Goal: Transaction & Acquisition: Purchase product/service

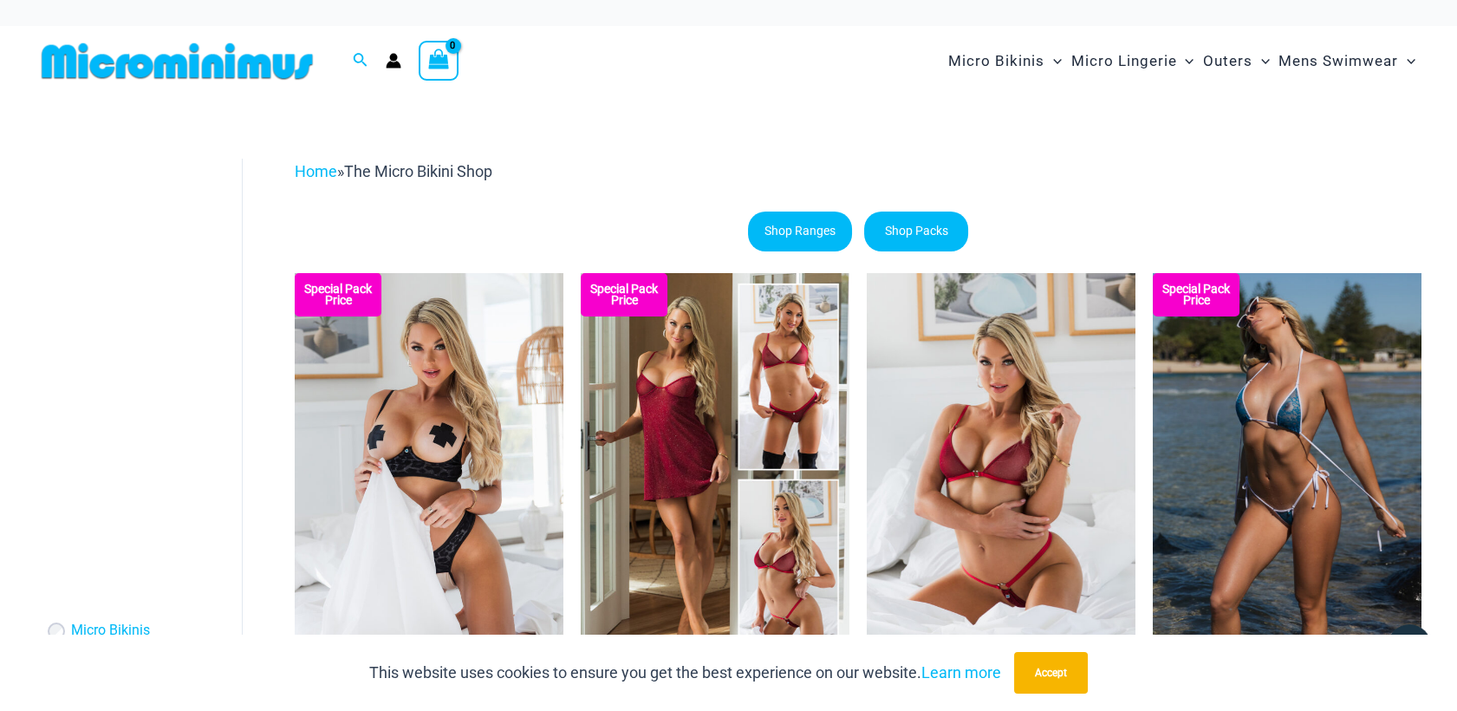
click at [160, 57] on img at bounding box center [177, 61] width 285 height 39
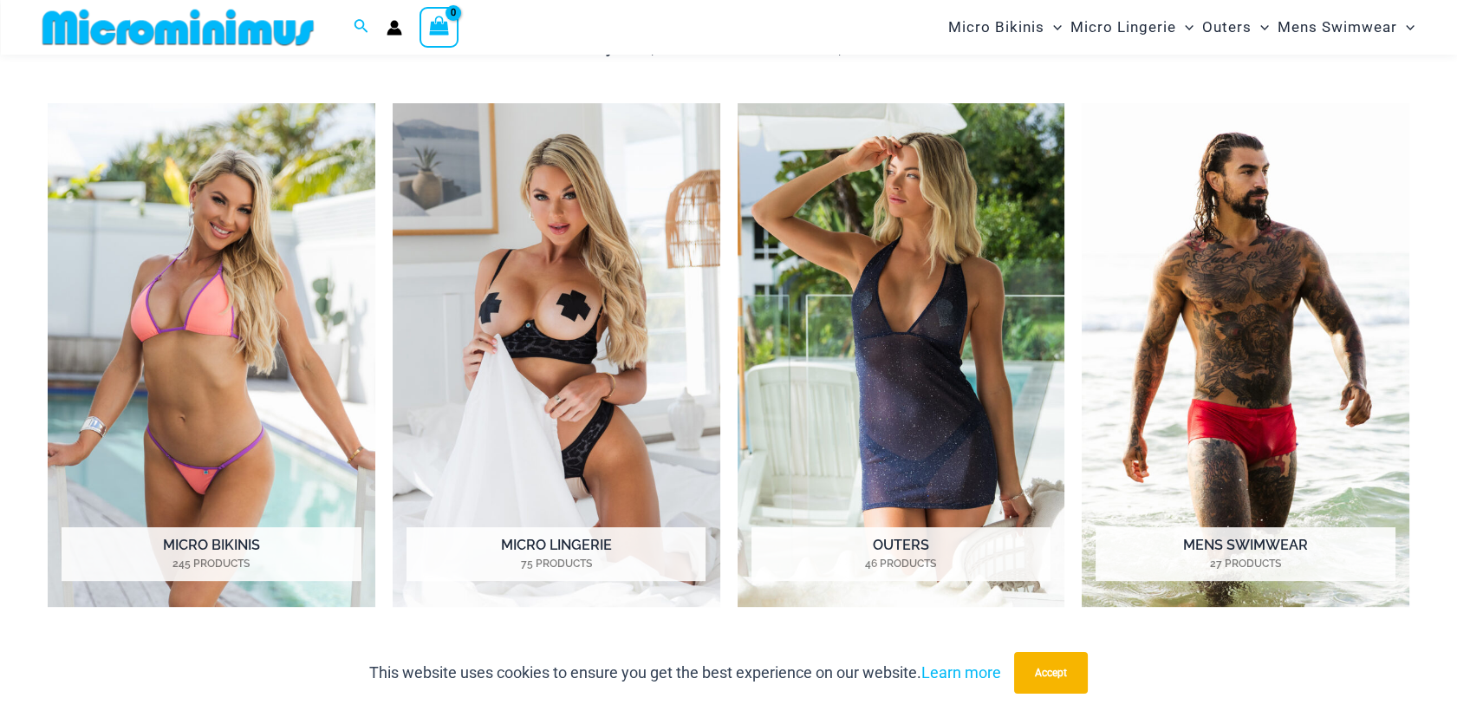
scroll to position [1289, 0]
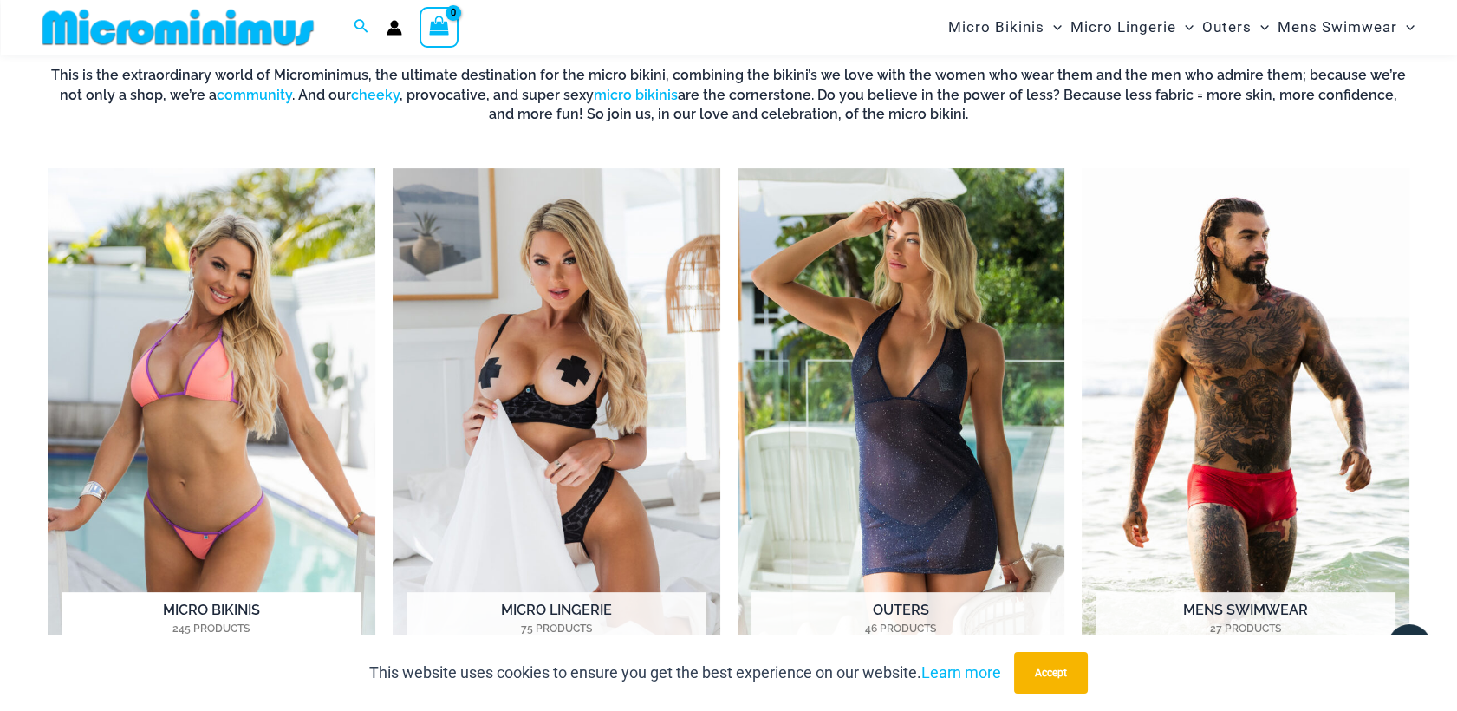
click at [167, 363] on img "Visit product category Micro Bikinis" at bounding box center [212, 419] width 328 height 503
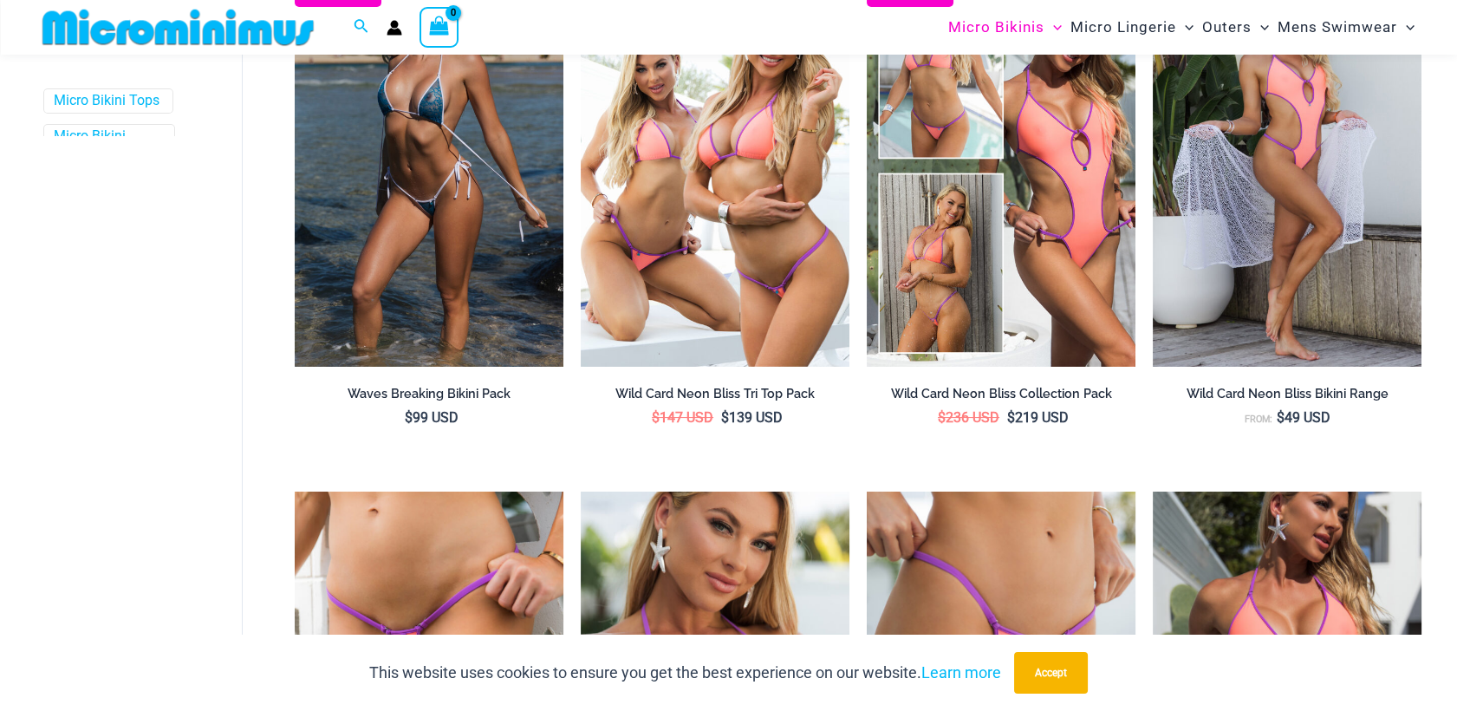
scroll to position [1227, 0]
